Goal: Information Seeking & Learning: Learn about a topic

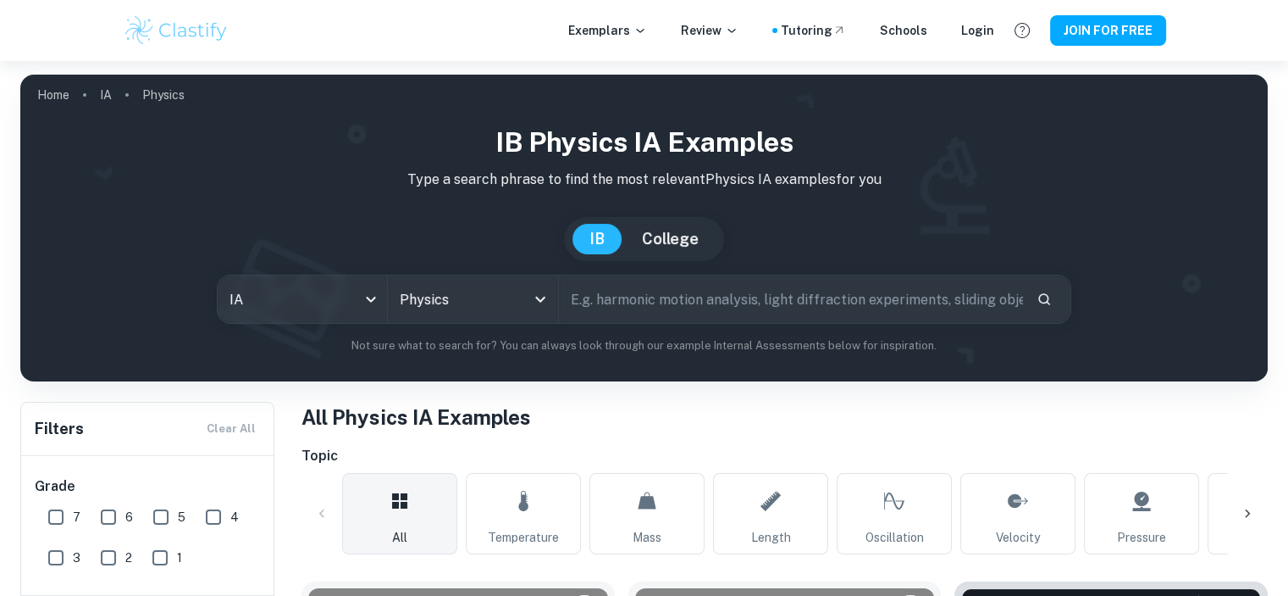
click at [682, 308] on input "text" at bounding box center [791, 298] width 464 height 47
type input "pendulum"
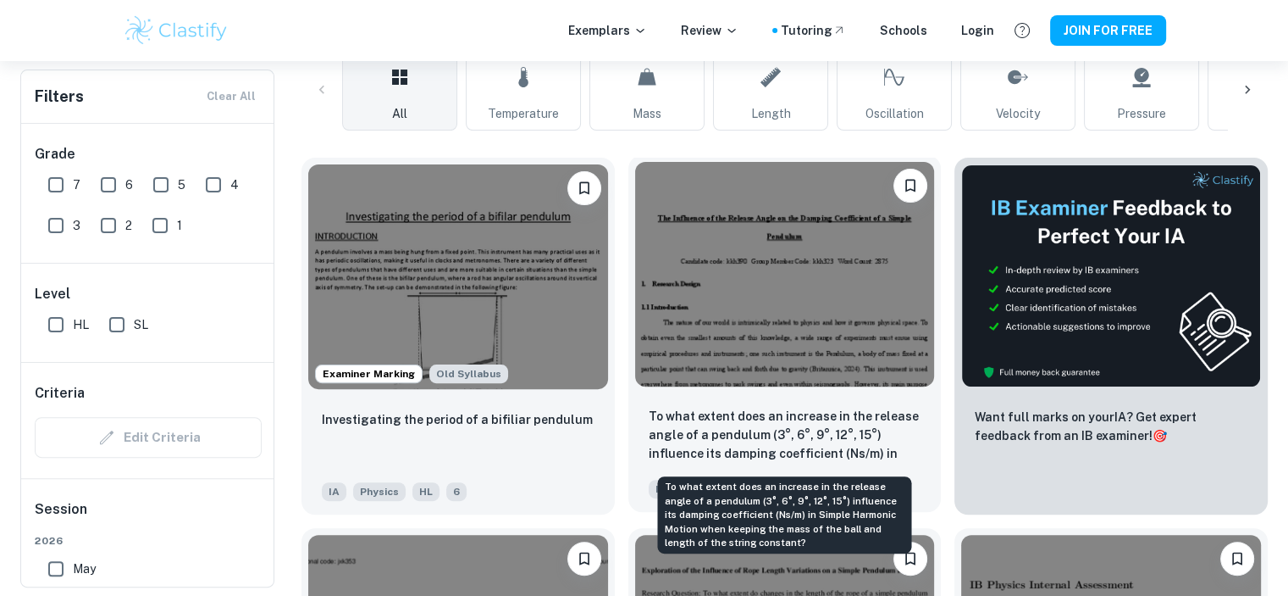
scroll to position [847, 0]
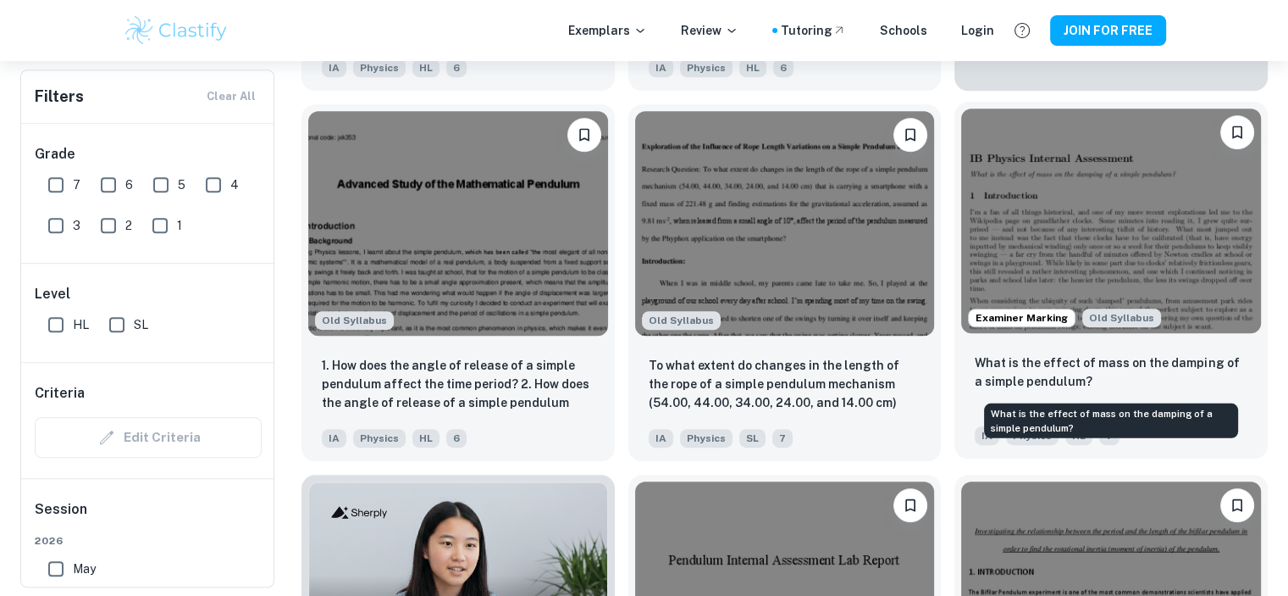
click at [1046, 379] on p "What is the effect of mass on the damping of a simple pendulum?" at bounding box center [1111, 371] width 273 height 37
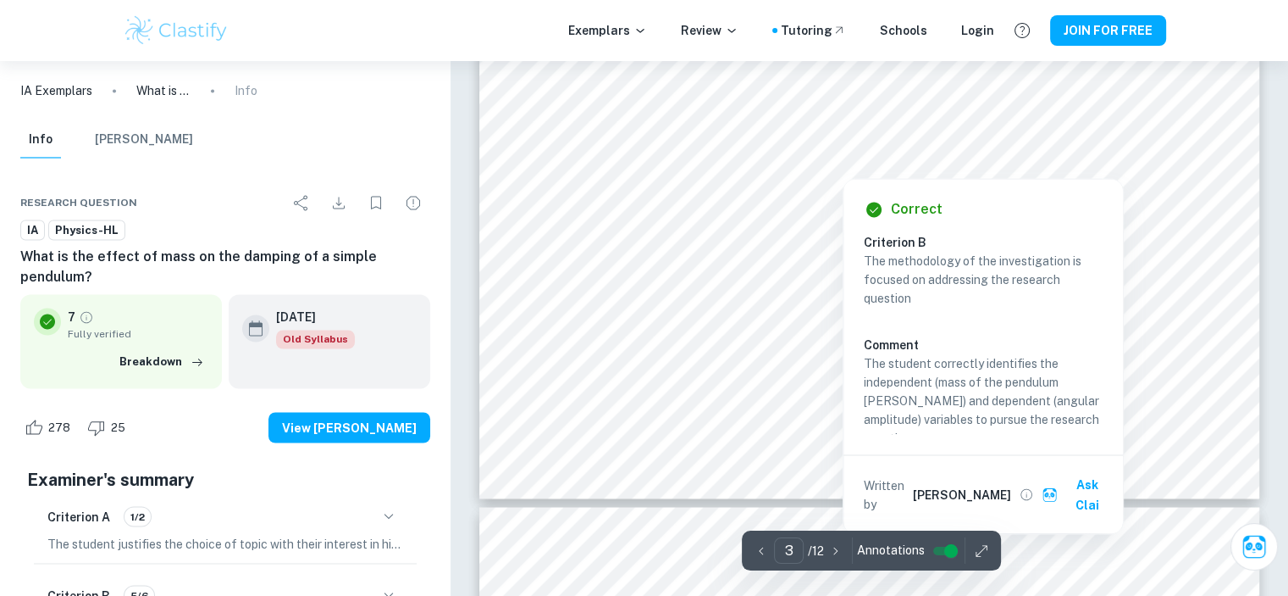
scroll to position [2880, 0]
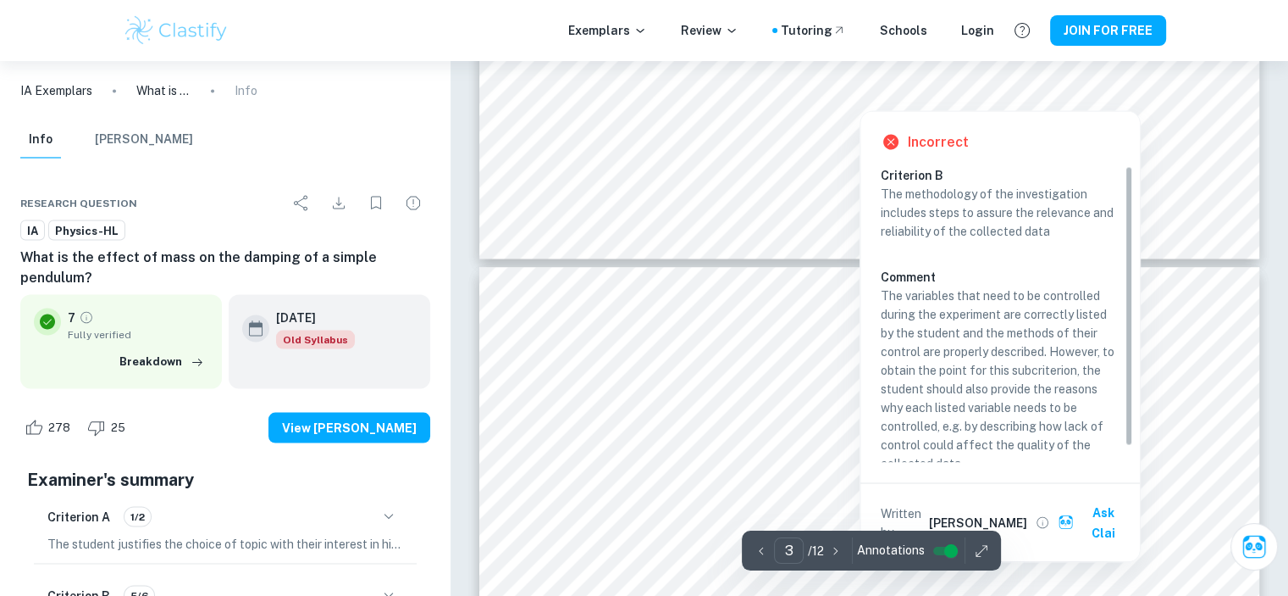
type input "4"
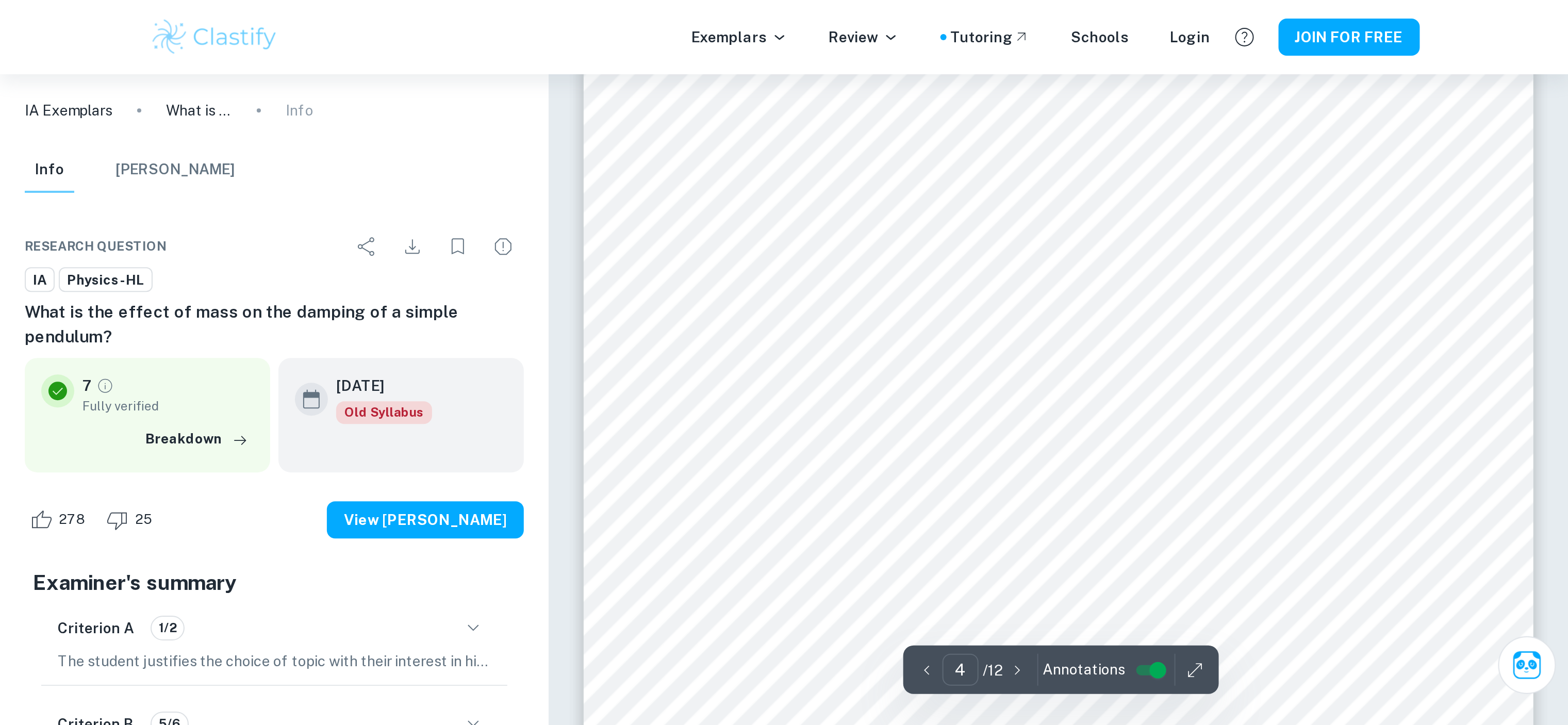
scroll to position [2166, 0]
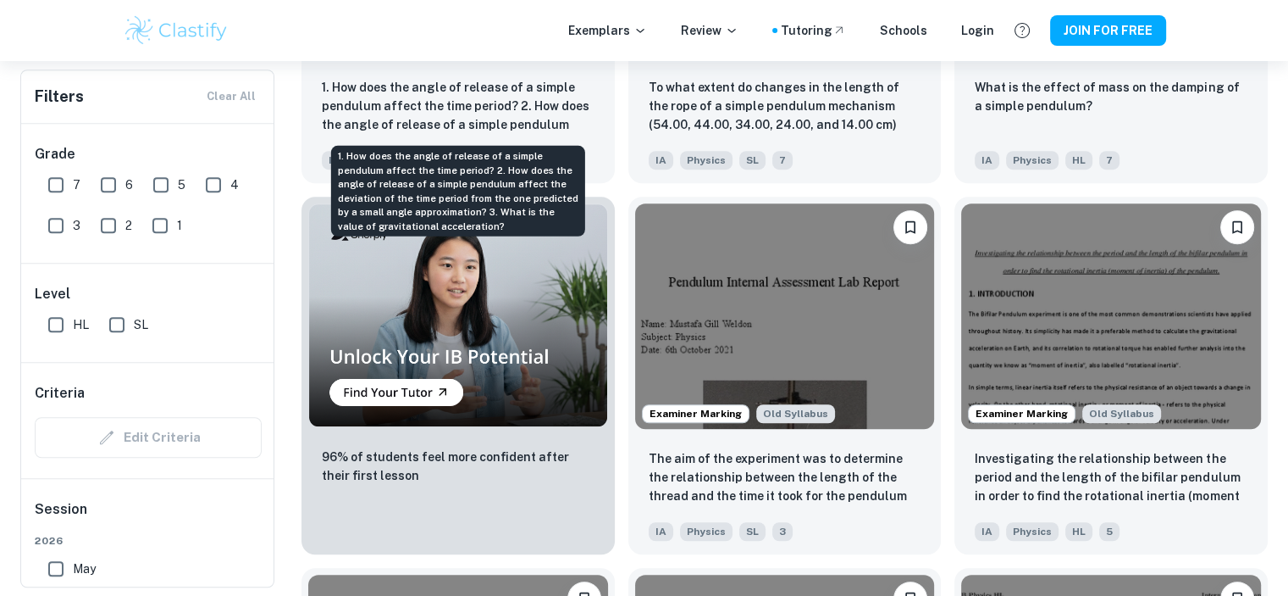
scroll to position [1153, 0]
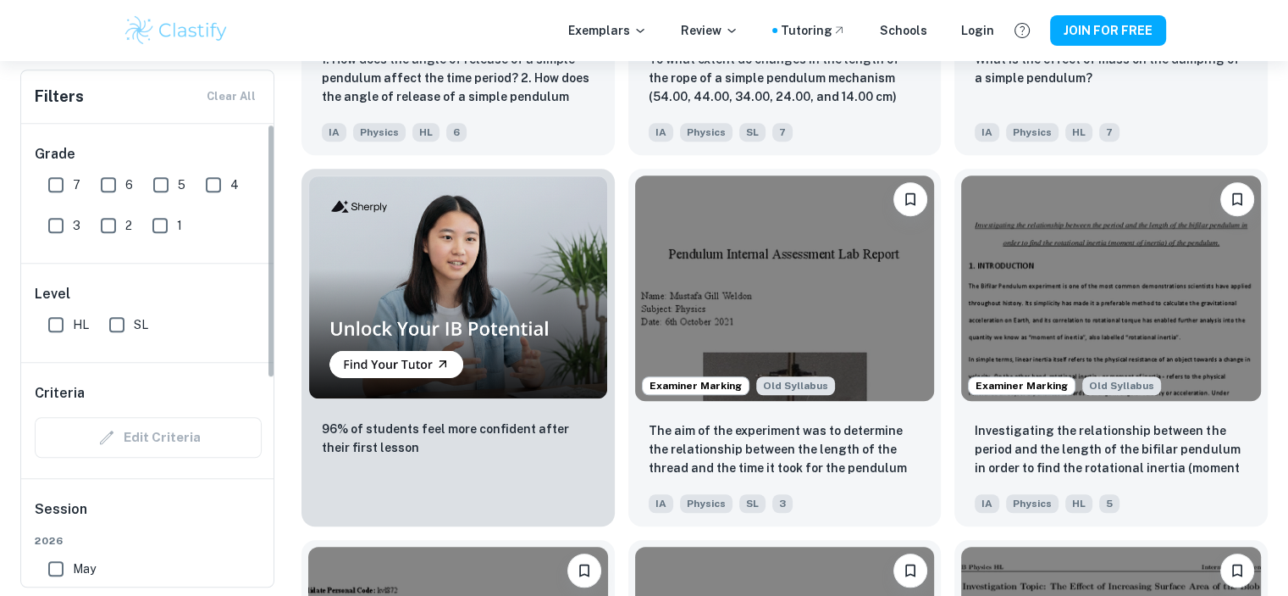
click at [58, 189] on input "7" at bounding box center [56, 185] width 34 height 34
checkbox input "true"
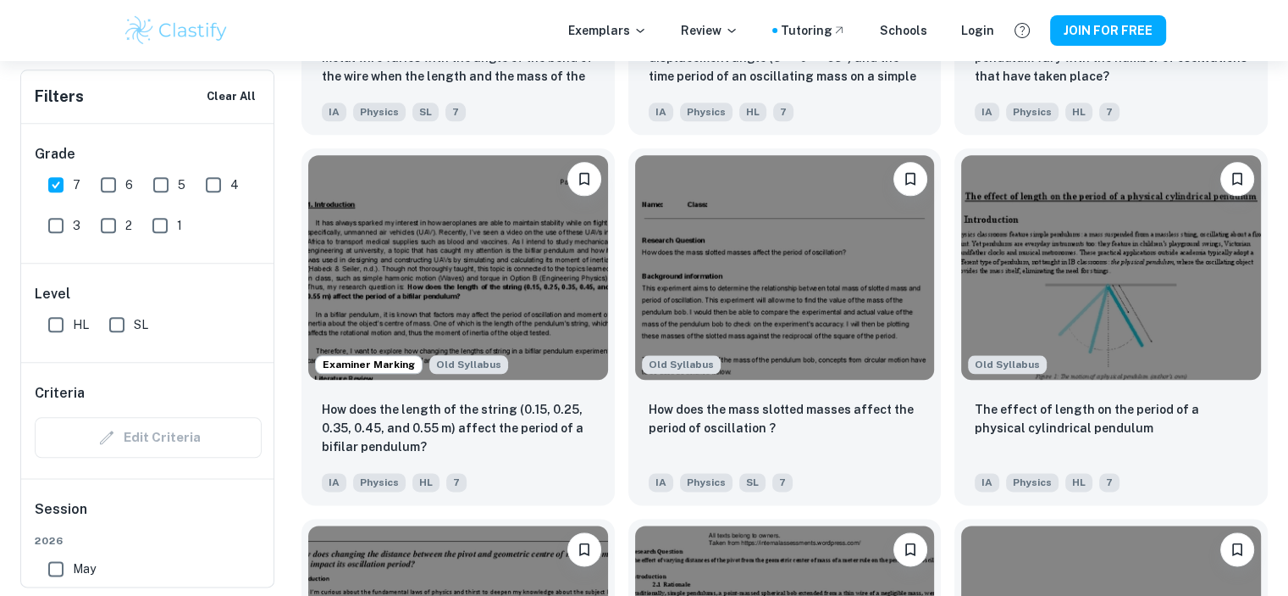
scroll to position [2000, 0]
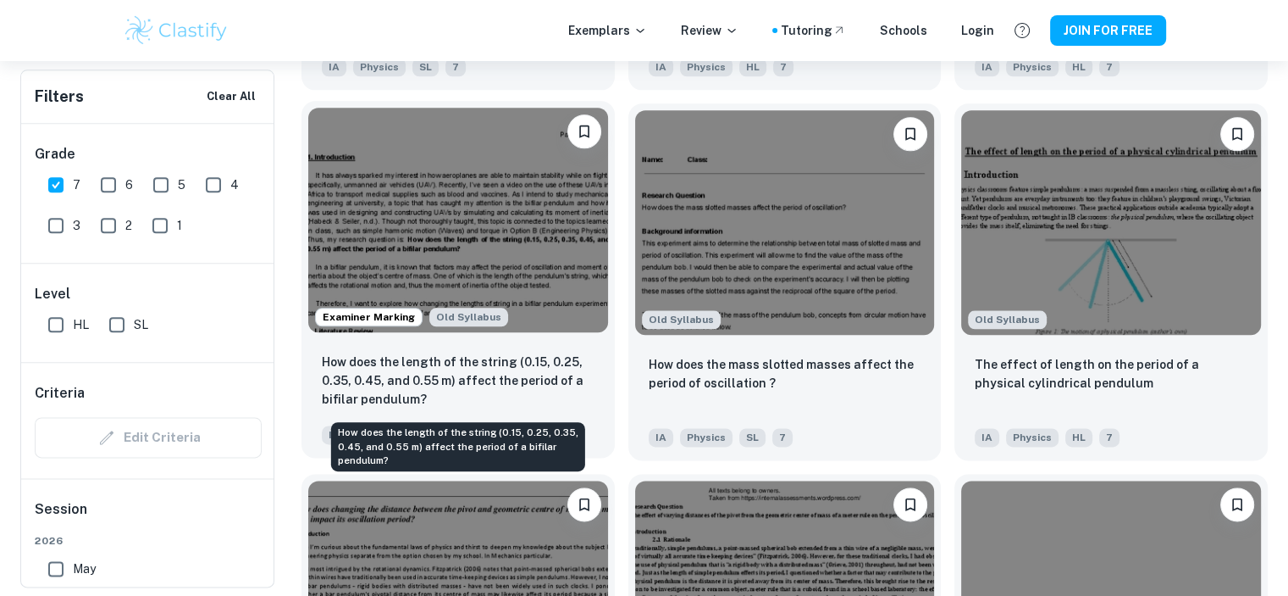
click at [503, 360] on p "How does the length of the string (0.15, 0.25, 0.35, 0.45, and 0.55 m) affect t…" at bounding box center [458, 380] width 273 height 56
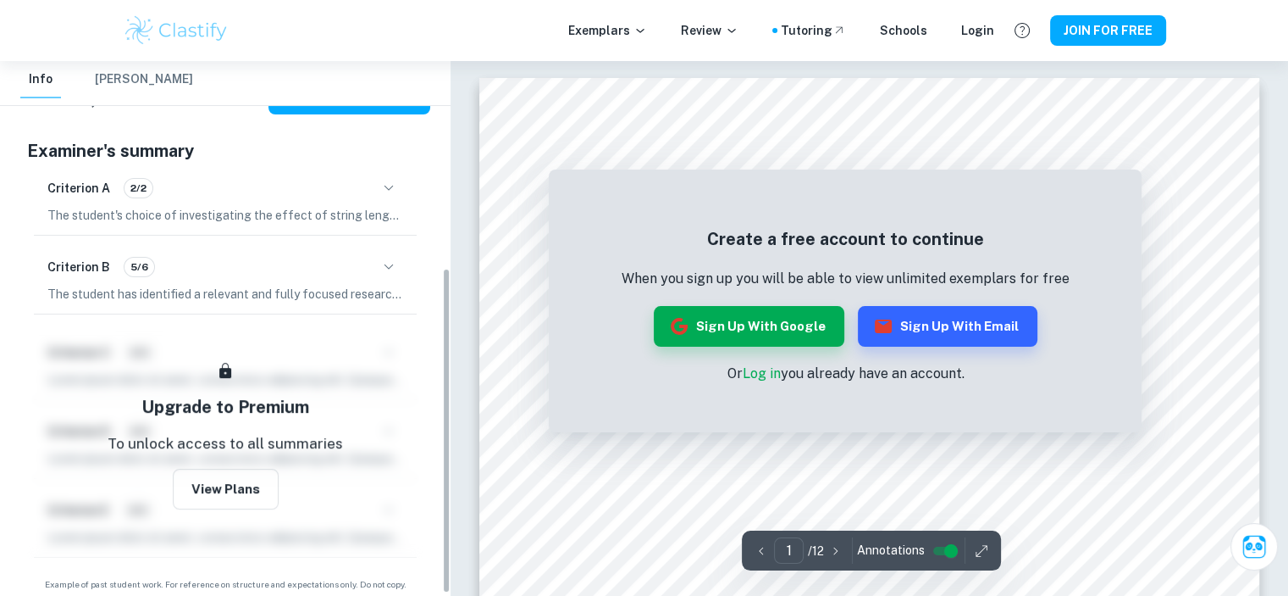
scroll to position [339, 0]
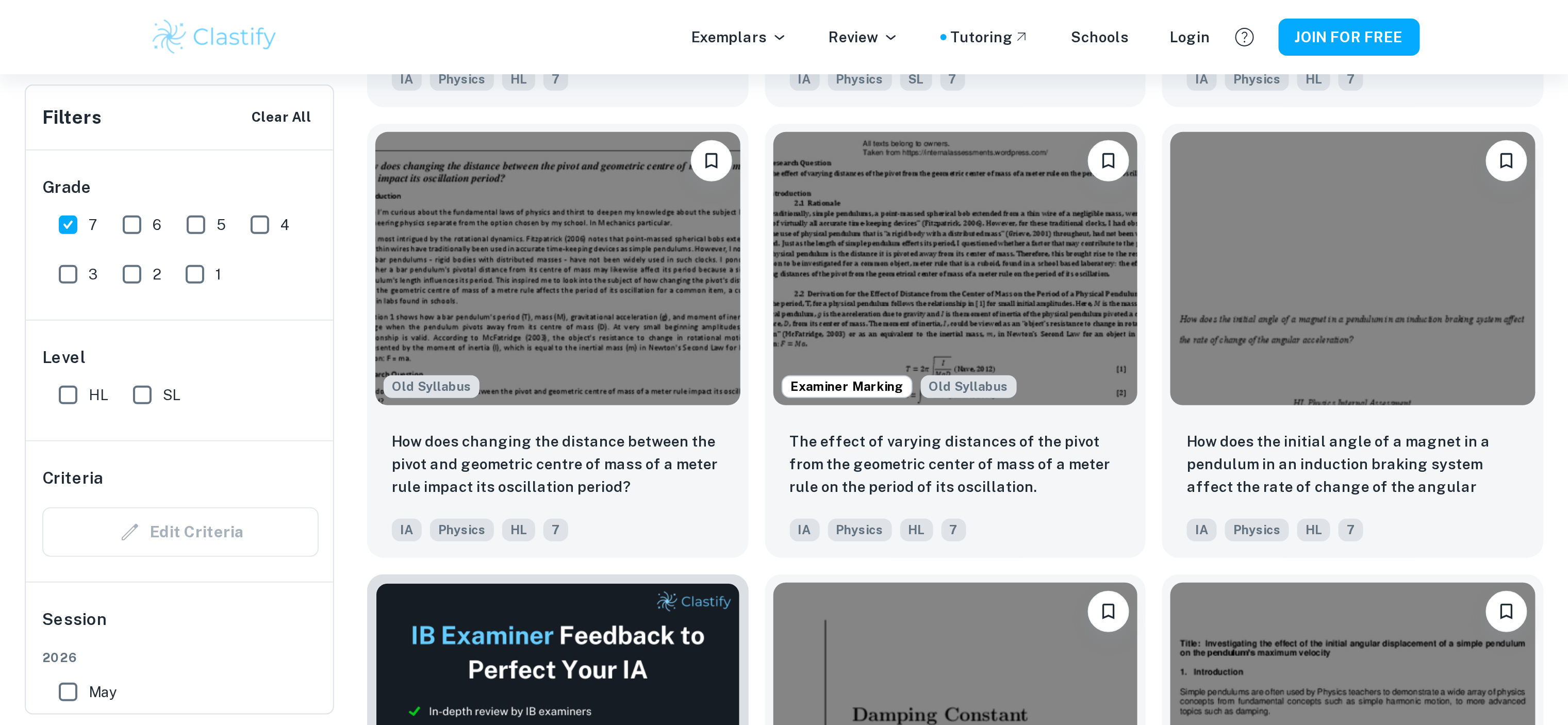
scroll to position [1445, 0]
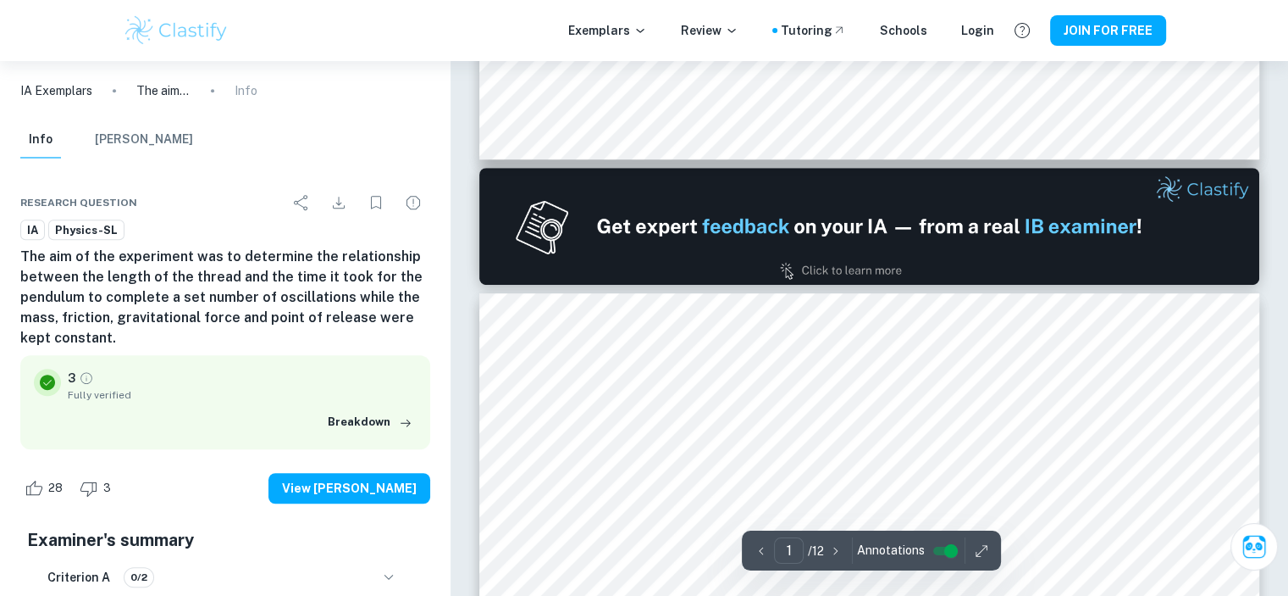
type input "2"
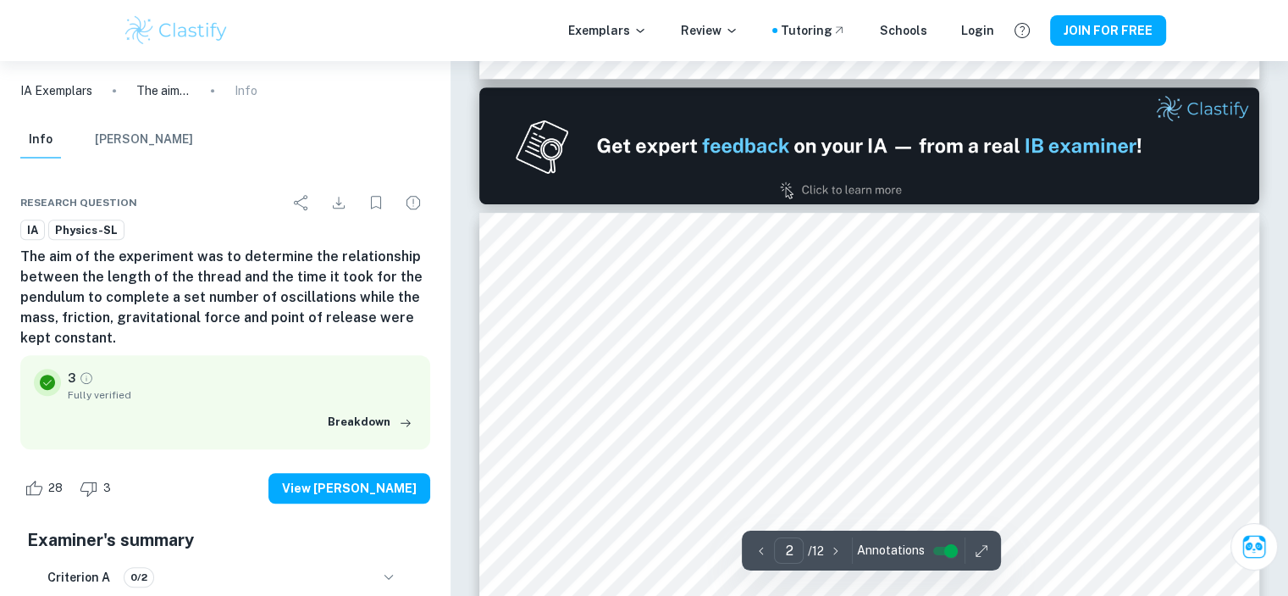
scroll to position [1017, 0]
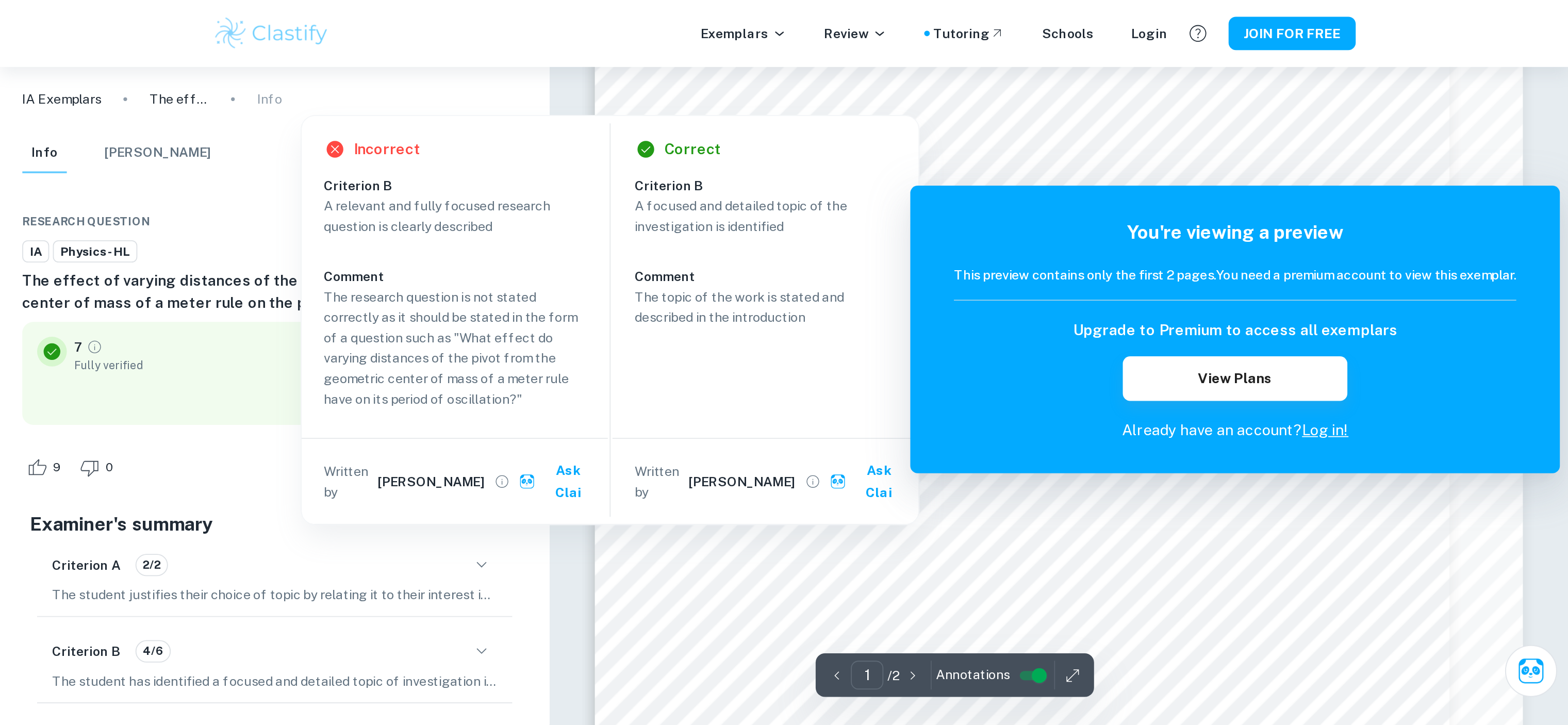
scroll to position [35, 0]
